Goal: Find specific page/section: Find specific page/section

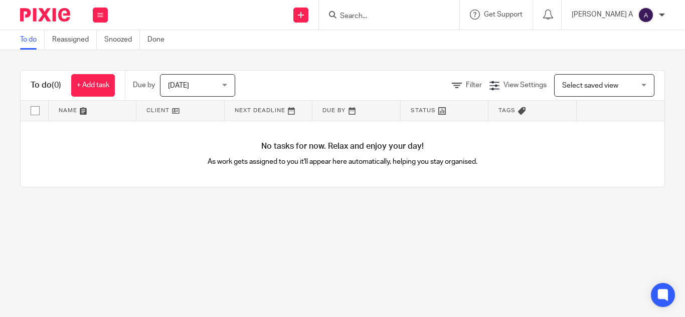
click at [385, 11] on form at bounding box center [392, 15] width 107 height 13
click at [381, 13] on input "Search" at bounding box center [384, 16] width 90 height 9
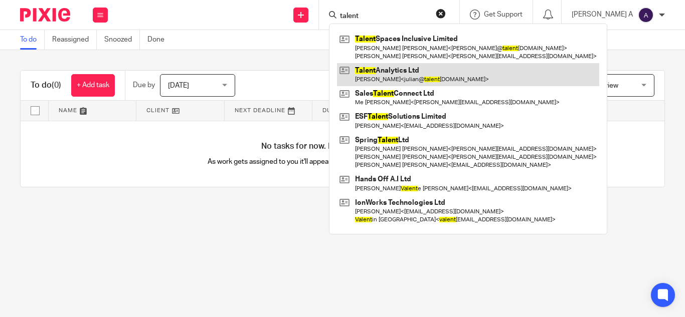
type input "talent"
click at [428, 70] on link at bounding box center [468, 74] width 262 height 23
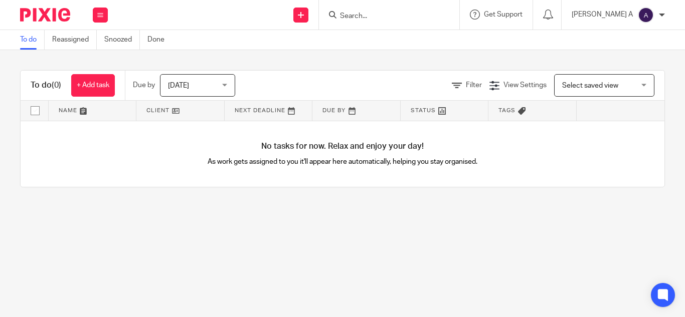
click at [388, 16] on input "Search" at bounding box center [384, 16] width 90 height 9
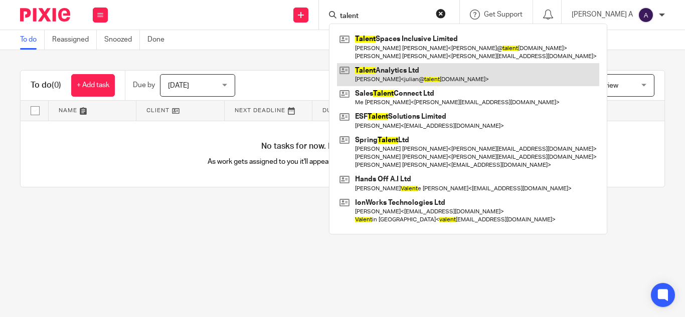
type input "talent"
click at [446, 74] on link at bounding box center [468, 74] width 262 height 23
